Goal: Information Seeking & Learning: Learn about a topic

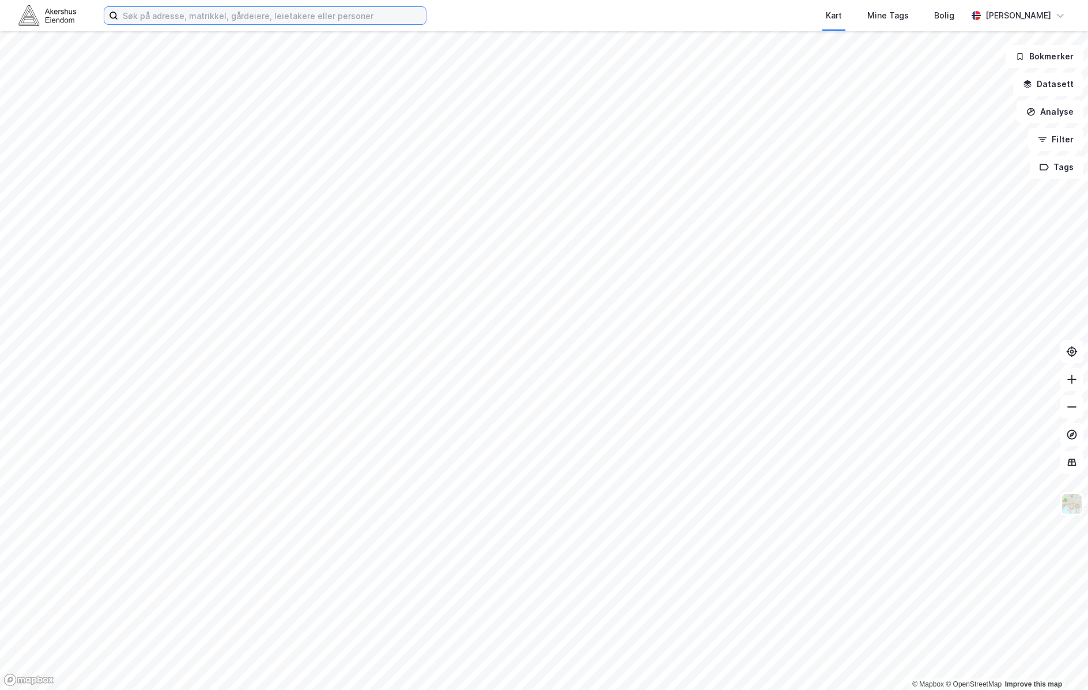
click at [290, 12] on input at bounding box center [272, 15] width 308 height 17
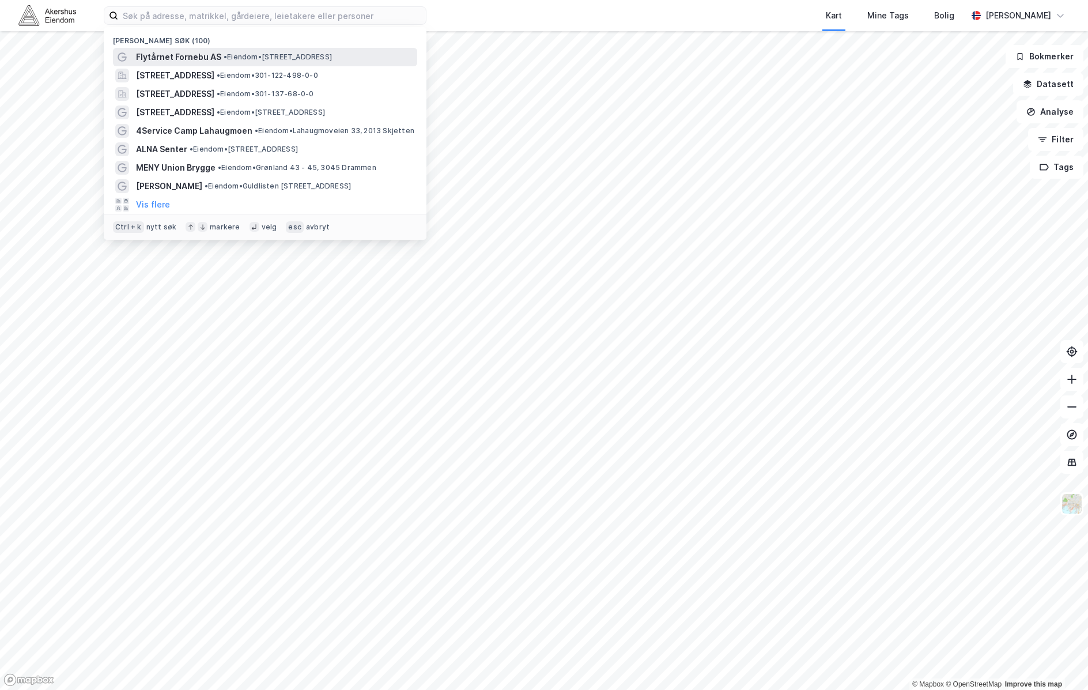
click at [260, 52] on span "• Eiendom • [STREET_ADDRESS]" at bounding box center [278, 56] width 108 height 9
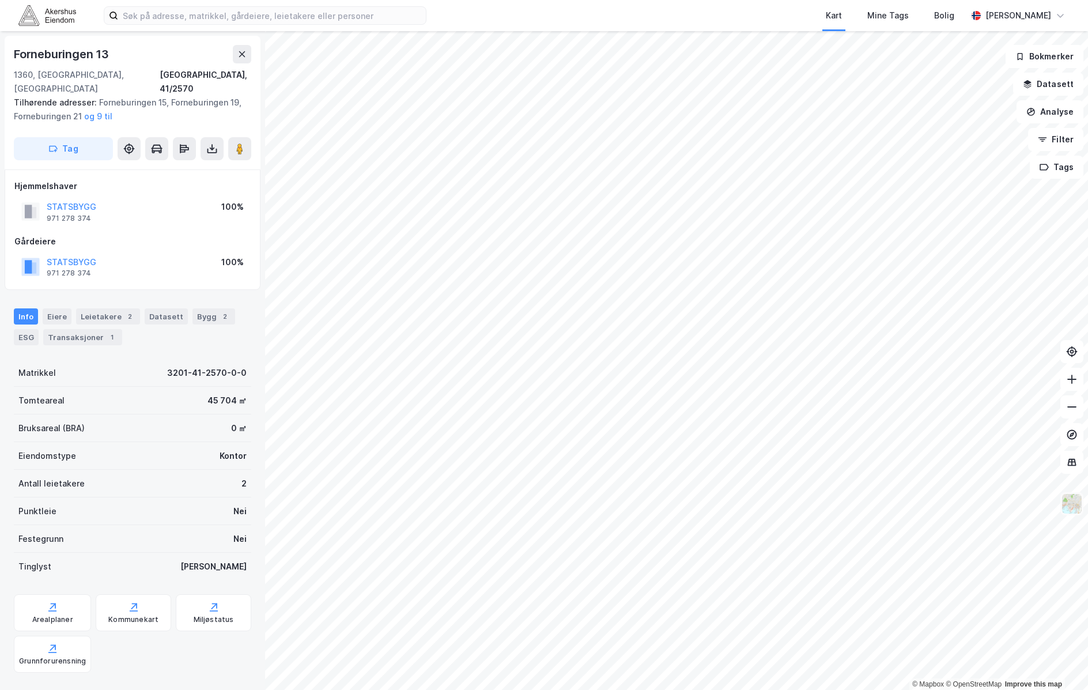
click at [1070, 505] on img at bounding box center [1072, 504] width 22 height 22
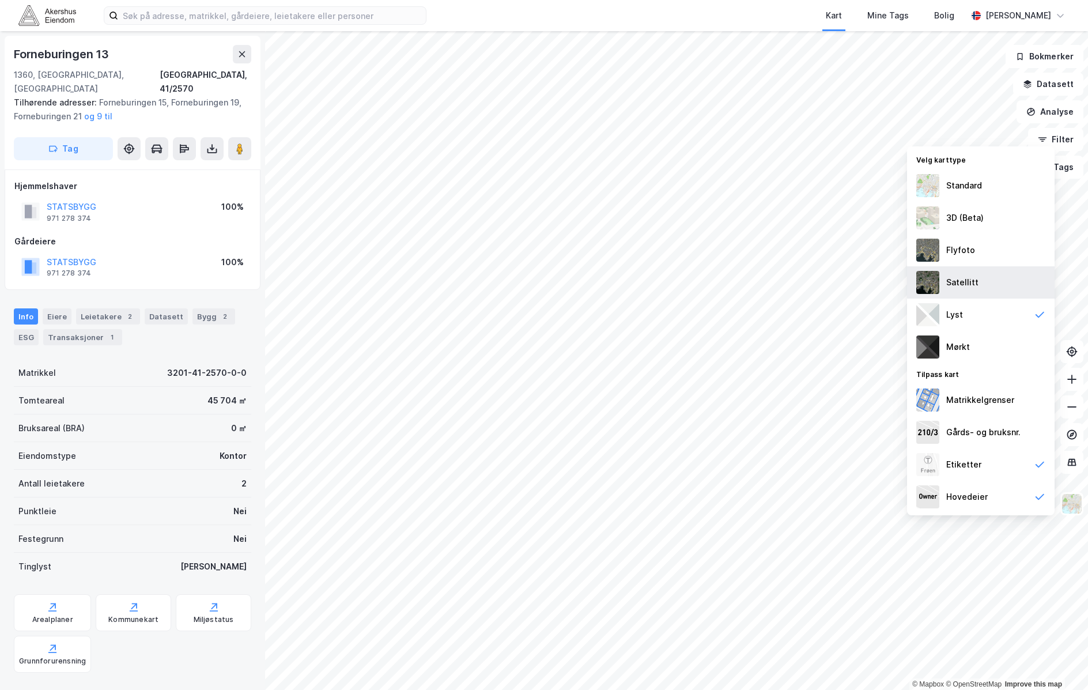
click at [921, 271] on img at bounding box center [927, 282] width 23 height 23
click at [971, 241] on div "Flyfoto" at bounding box center [980, 250] width 147 height 32
click at [1004, 463] on div "Etiketter" at bounding box center [980, 464] width 147 height 32
click at [1005, 497] on div "Hovedeier" at bounding box center [980, 497] width 147 height 32
click at [989, 463] on div "Etiketter" at bounding box center [980, 464] width 147 height 32
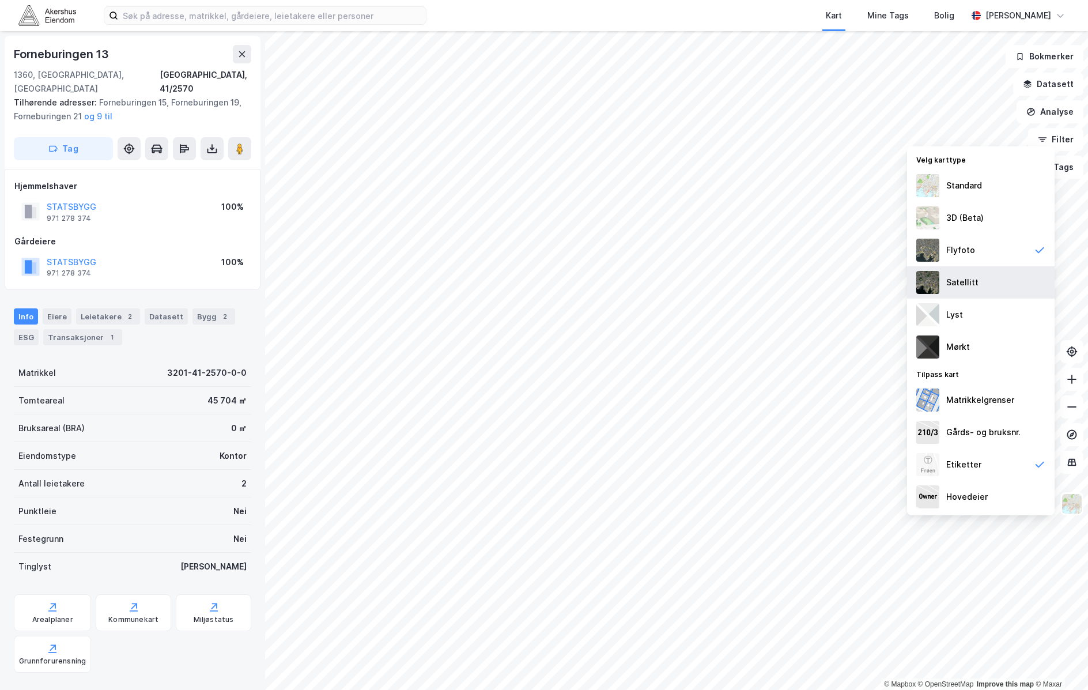
click at [990, 273] on div "Satellitt" at bounding box center [980, 282] width 147 height 32
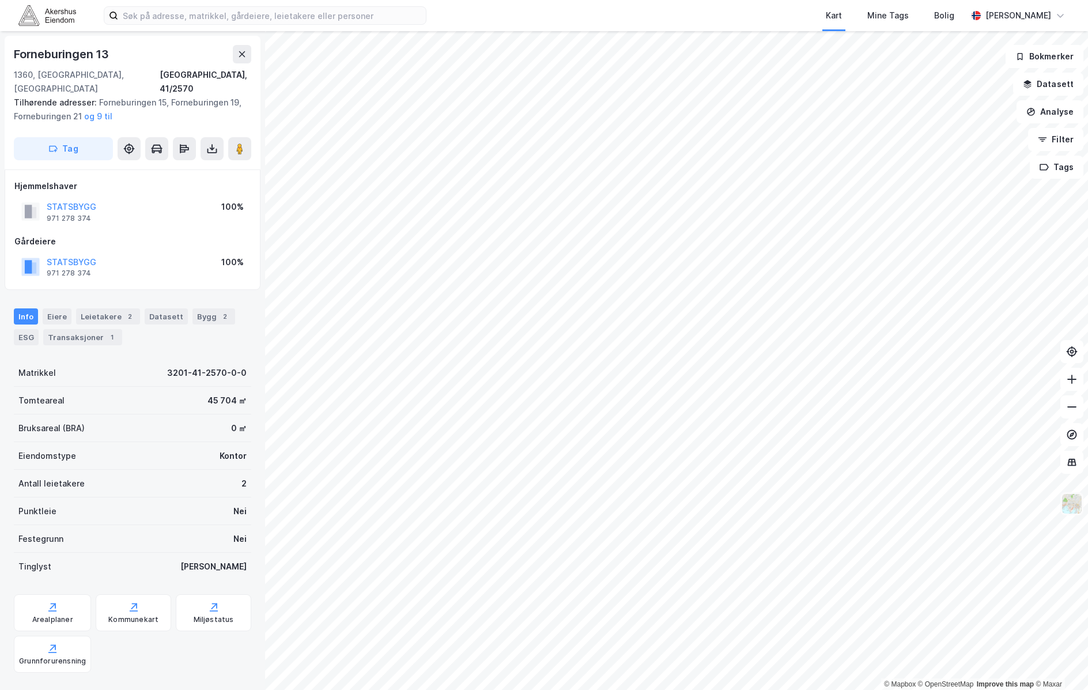
click at [1068, 501] on img at bounding box center [1072, 504] width 22 height 22
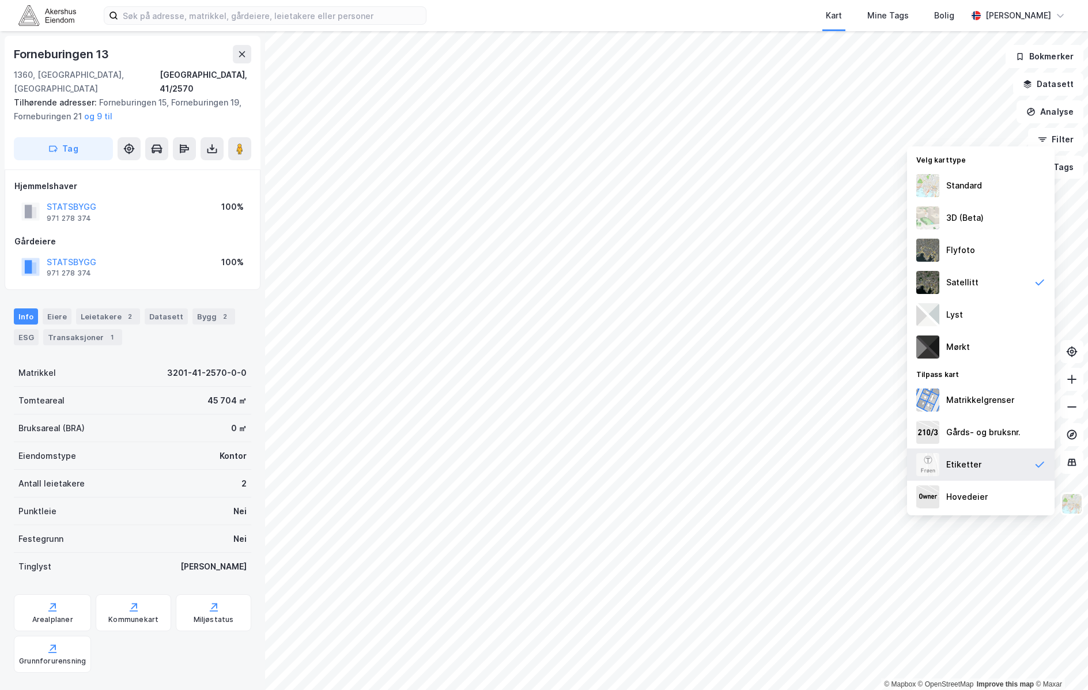
click at [954, 472] on div "Etiketter" at bounding box center [980, 464] width 147 height 32
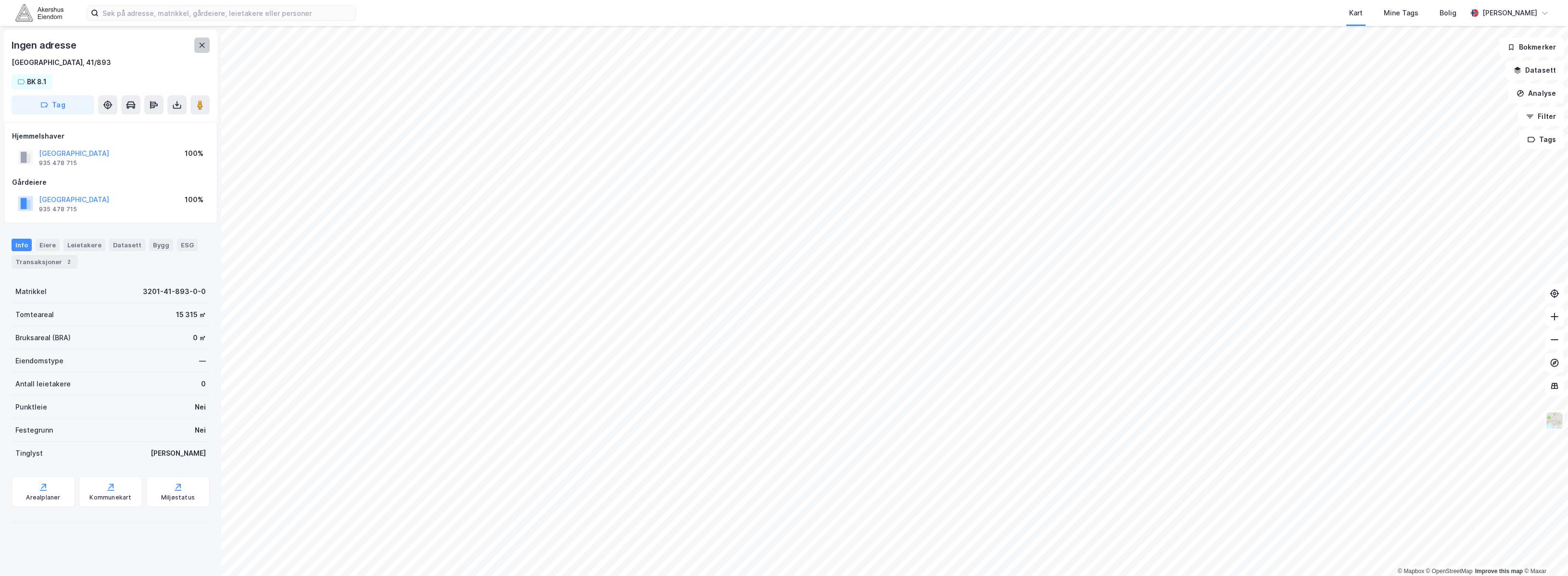
click at [198, 40] on button at bounding box center [202, 45] width 15 height 15
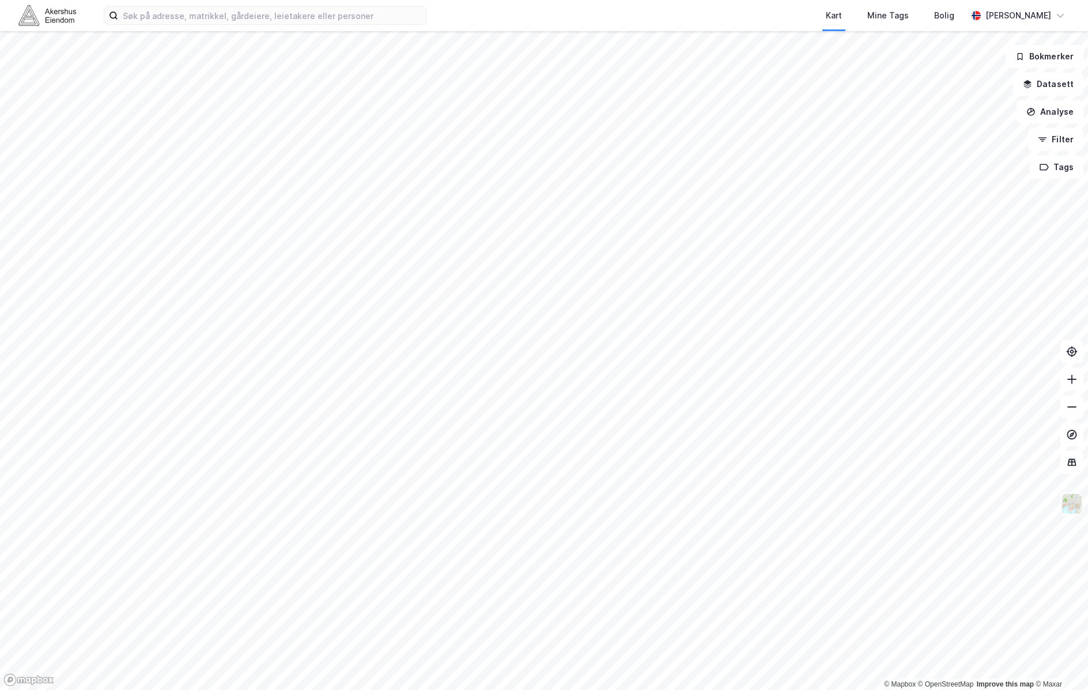
click at [1069, 503] on img at bounding box center [1072, 504] width 22 height 22
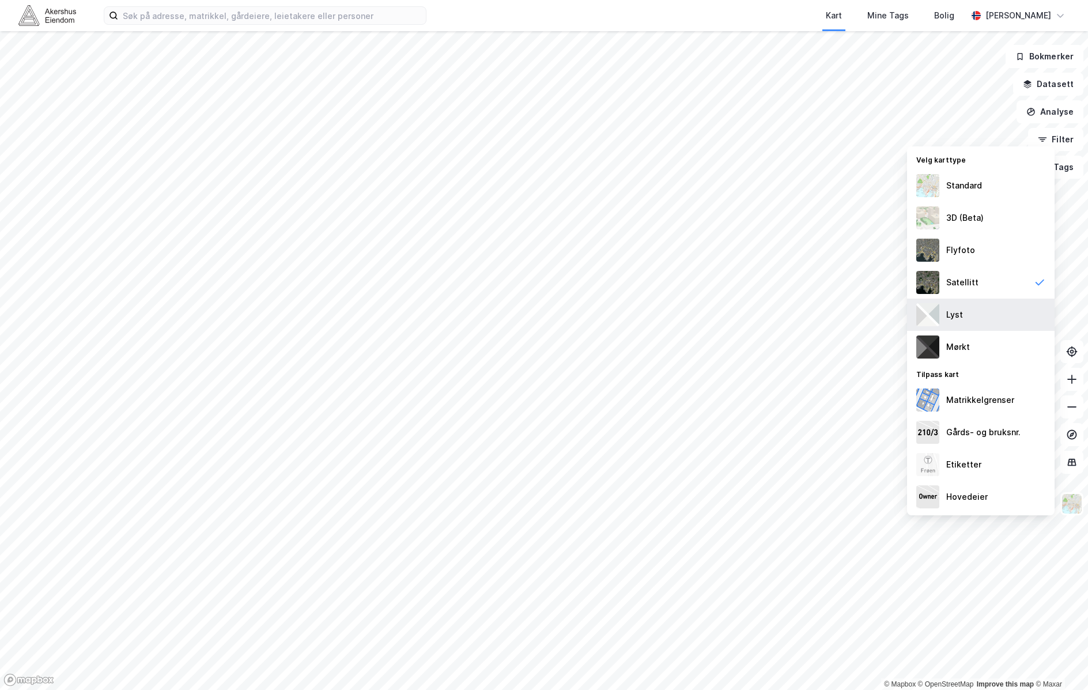
click at [999, 316] on div "Lyst" at bounding box center [980, 314] width 147 height 32
